Goal: Transaction & Acquisition: Register for event/course

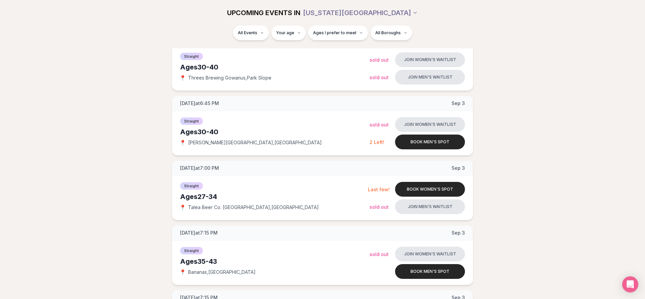
scroll to position [240, 0]
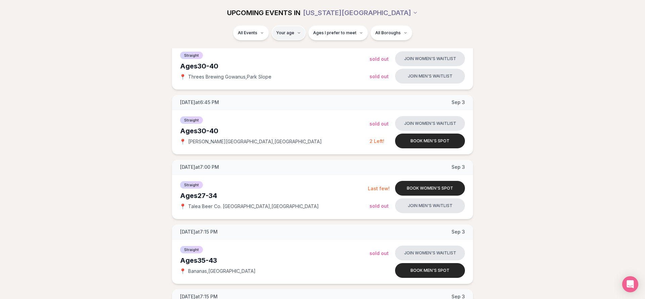
type input "**"
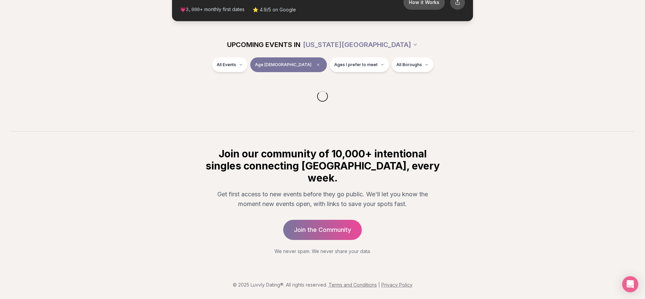
scroll to position [40, 0]
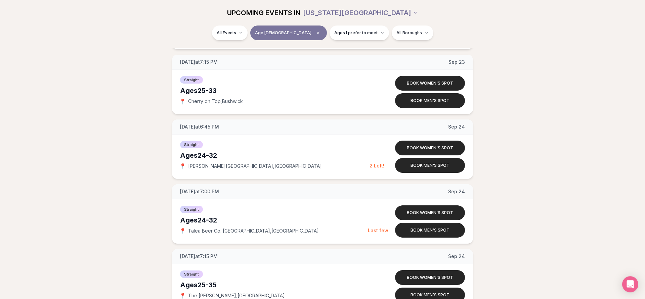
scroll to position [554, 0]
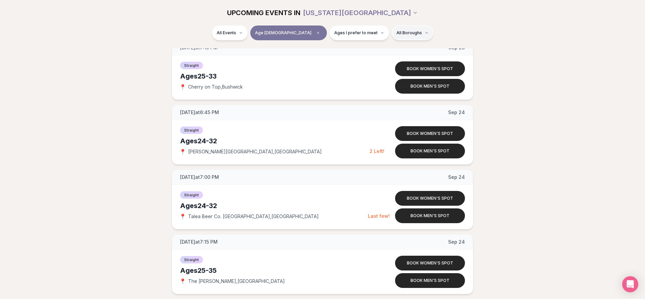
click at [389, 38] on html "Back to home luvvly LOW-PRESSURE SPEED DATING How it Works 💗 3,000 + monthly fi…" at bounding box center [322, 28] width 645 height 1165
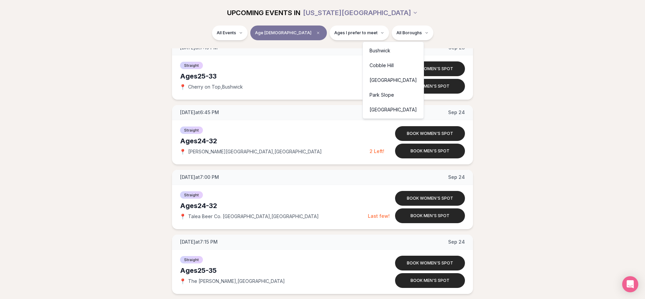
click at [243, 33] on html "Back to home luvvly LOW-PRESSURE SPEED DATING How it Works 💗 3,000 + monthly fi…" at bounding box center [322, 28] width 645 height 1165
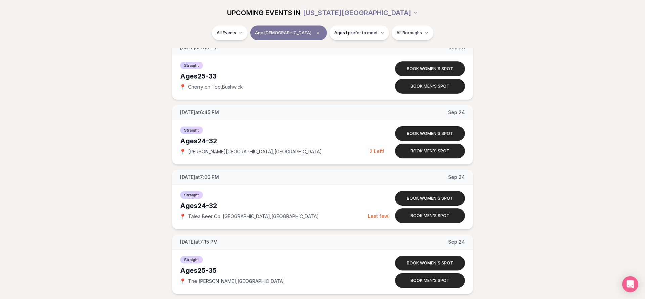
click at [243, 33] on html "Back to home luvvly LOW-PRESSURE SPEED DATING How it Works 💗 3,000 + monthly fi…" at bounding box center [322, 28] width 645 height 1165
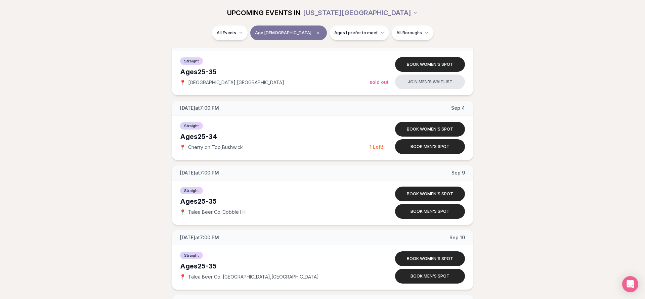
scroll to position [171, 0]
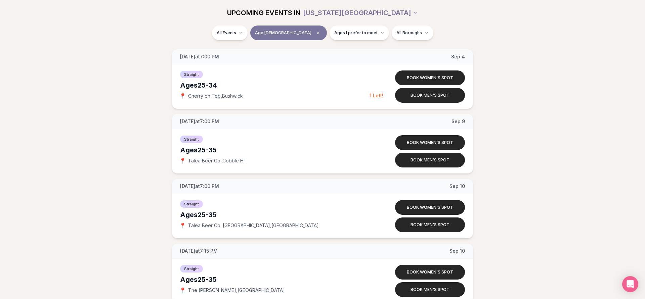
scroll to position [274, 0]
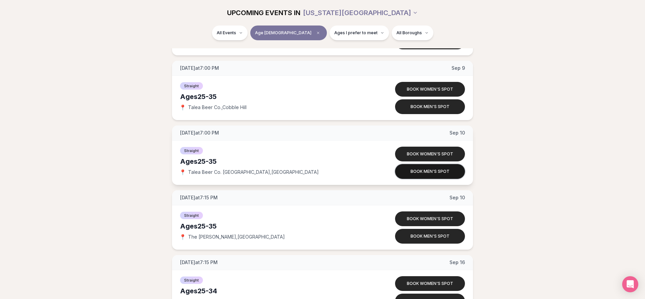
click at [448, 171] on button "Book men's spot" at bounding box center [430, 171] width 70 height 15
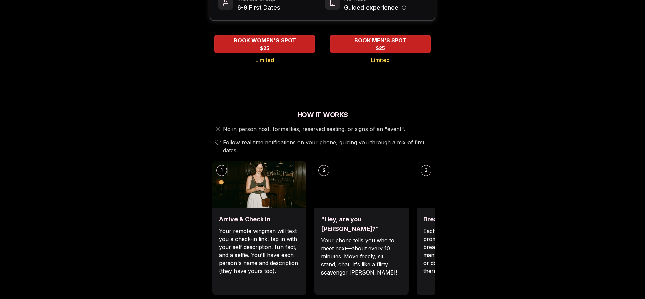
scroll to position [171, 0]
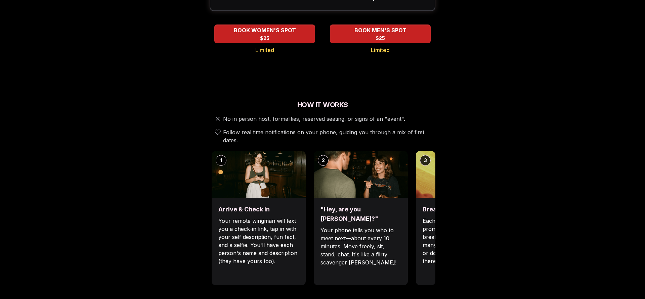
click at [343, 227] on p "Your phone tells you who to meet next—about every 10 minutes. Move freely, sit,…" at bounding box center [361, 247] width 81 height 40
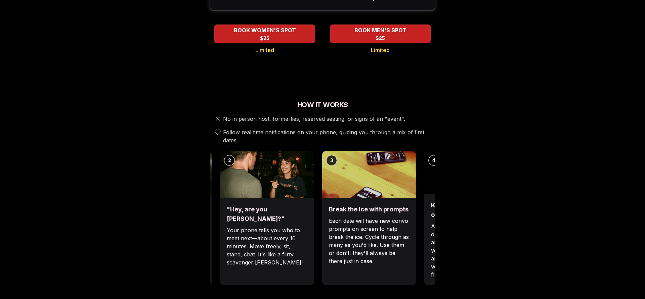
click at [286, 227] on p "Your phone tells you who to meet next—about every 10 minutes. Move freely, sit,…" at bounding box center [267, 247] width 81 height 40
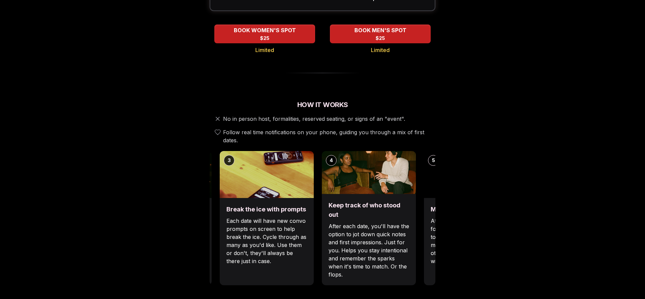
click at [268, 217] on p "Each date will have new convo prompts on screen to help break the ice. Cycle th…" at bounding box center [267, 241] width 81 height 48
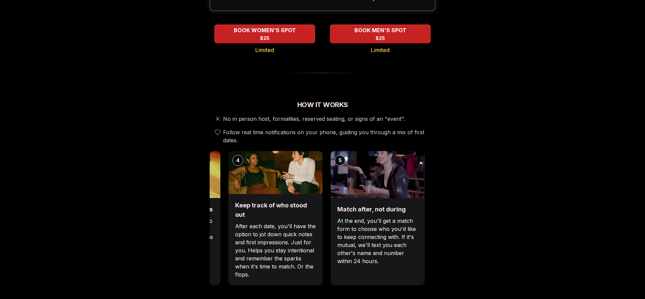
click at [307, 218] on div "Keep track of who stood out After each date, you'll have the option to jot down…" at bounding box center [276, 239] width 94 height 91
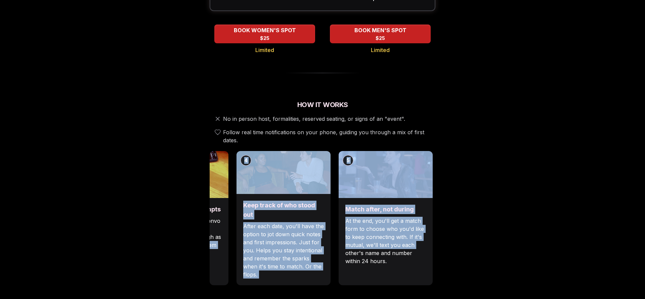
drag, startPoint x: 435, startPoint y: 218, endPoint x: 428, endPoint y: 218, distance: 6.7
click at [428, 218] on div "1 Arrive & Check In Your remote wingman will text you a check-in link, tap in w…" at bounding box center [323, 218] width 226 height 134
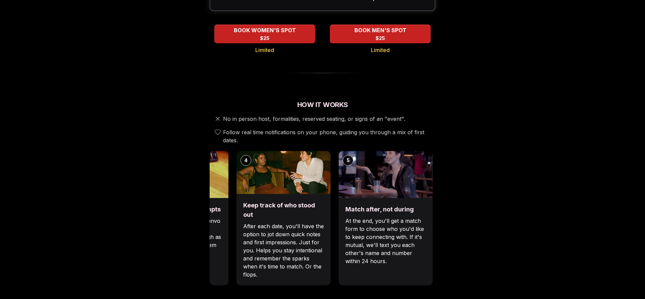
click at [439, 240] on div "Luvvly Speed Dating [DATE] Age Range 25 - 35 Orientation Straight Evening 7:00 …" at bounding box center [323, 290] width 460 height 853
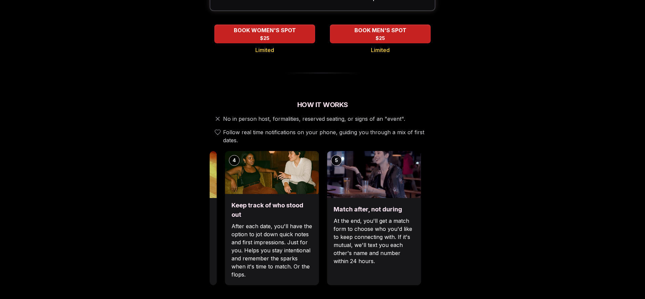
click at [377, 229] on p "At the end, you'll get a match form to choose who you'd like to keep connecting…" at bounding box center [374, 241] width 81 height 48
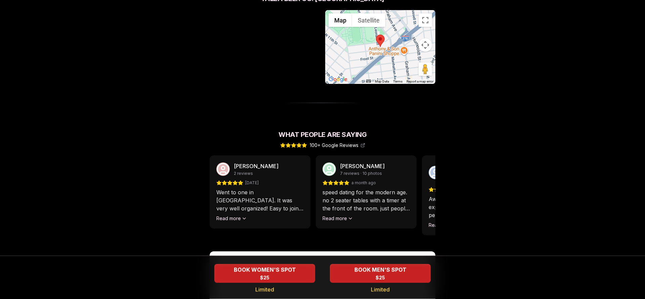
scroll to position [514, 0]
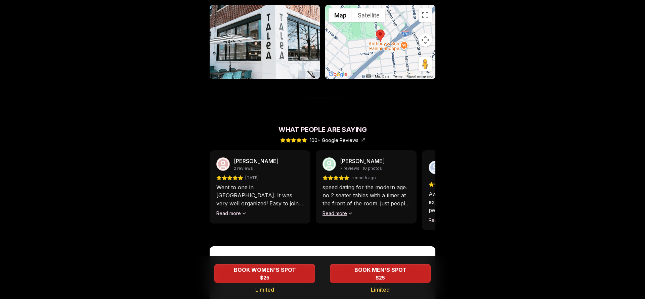
click at [341, 210] on button "Read more" at bounding box center [338, 213] width 31 height 7
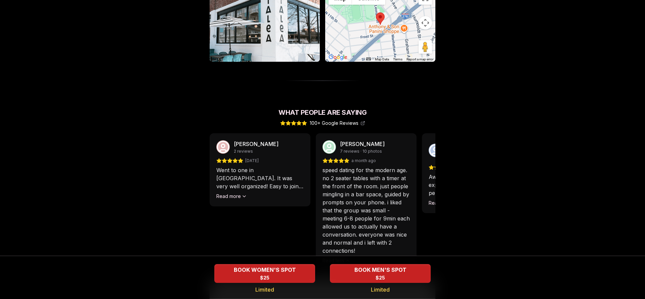
scroll to position [549, 0]
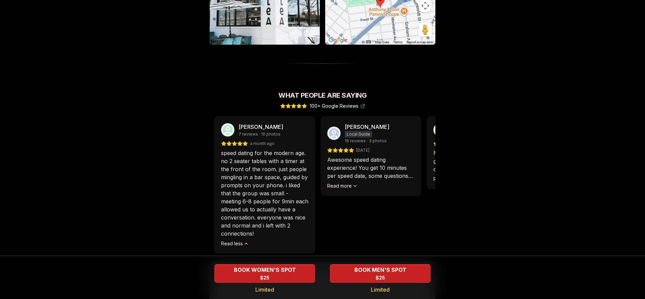
click at [314, 190] on div "[PERSON_NAME] 2 reviews [DATE] Went to one in [GEOGRAPHIC_DATA]. It was very we…" at bounding box center [221, 185] width 226 height 138
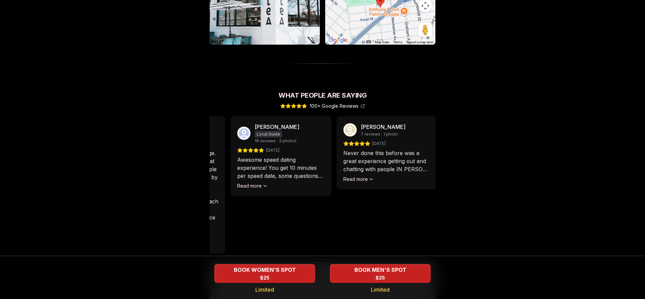
click at [299, 163] on div "Awesome speed dating experience! You get 10 minutes per speed date, some questi…" at bounding box center [280, 173] width 87 height 34
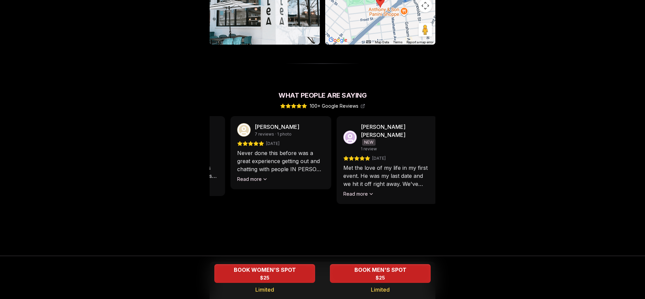
click at [282, 164] on div "[PERSON_NAME] 2 reviews [DATE] Went to one in [GEOGRAPHIC_DATA]. It was very we…" at bounding box center [323, 185] width 226 height 138
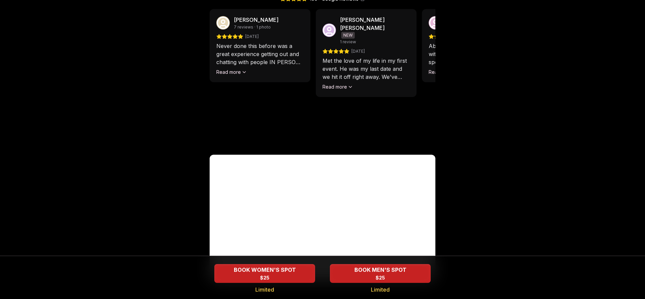
scroll to position [671, 0]
